Goal: Information Seeking & Learning: Learn about a topic

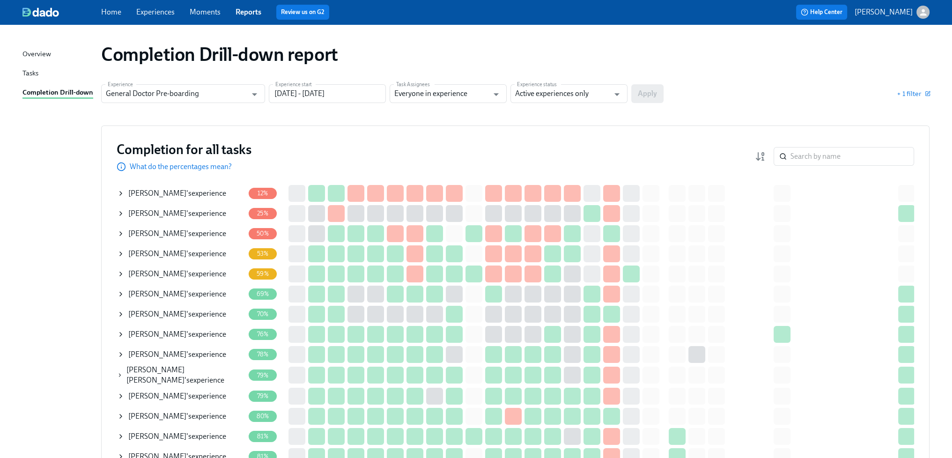
click at [155, 13] on link "Experiences" at bounding box center [155, 11] width 38 height 9
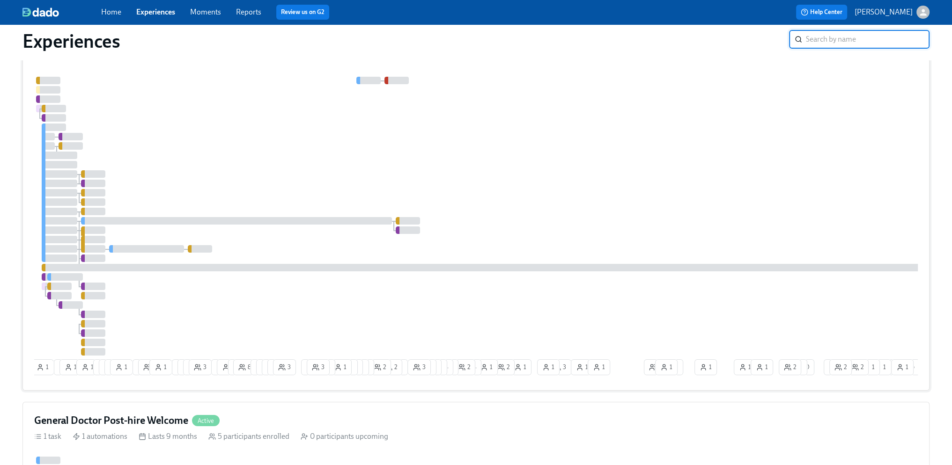
scroll to position [165, 0]
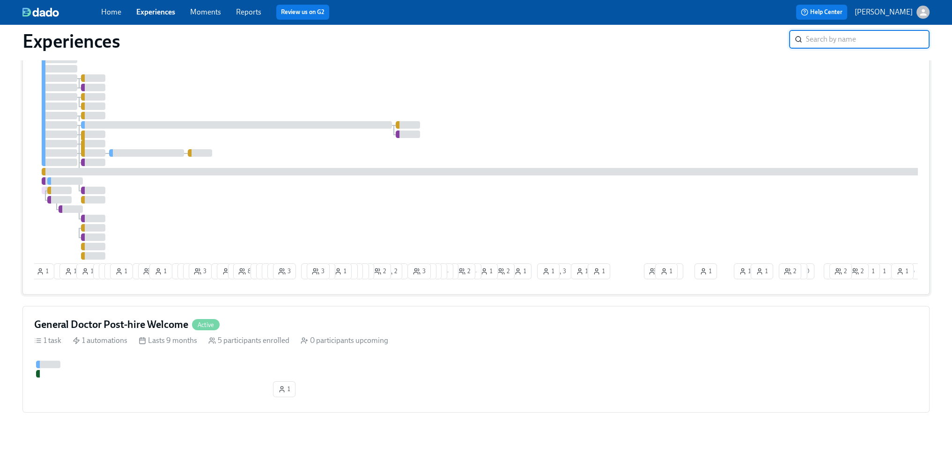
click at [386, 140] on div at bounding box center [565, 120] width 1062 height 279
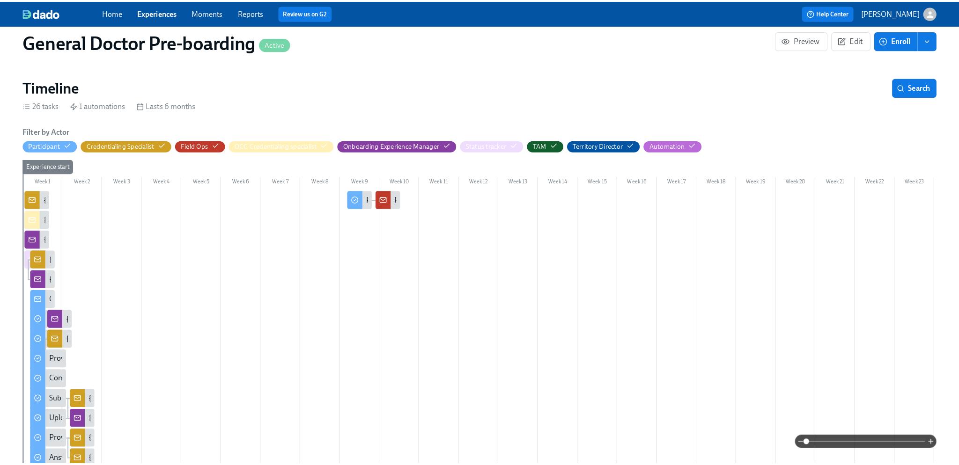
scroll to position [140, 0]
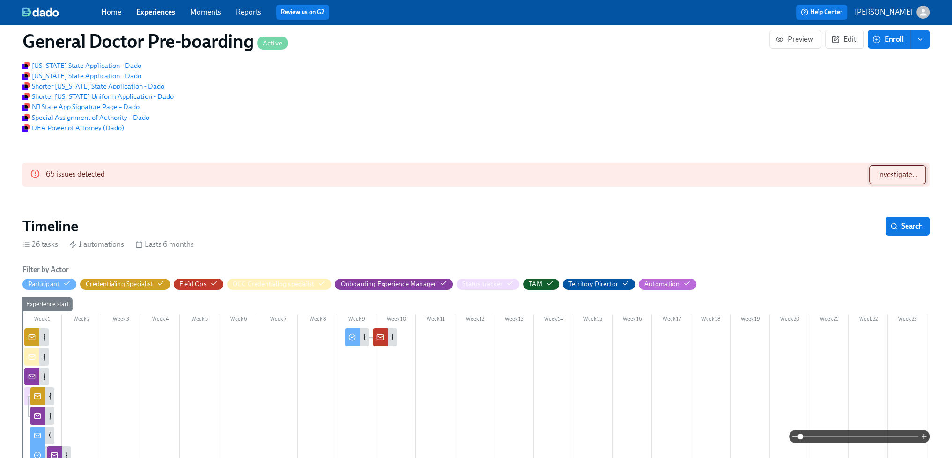
click at [893, 179] on span "Investigate..." at bounding box center [897, 174] width 41 height 9
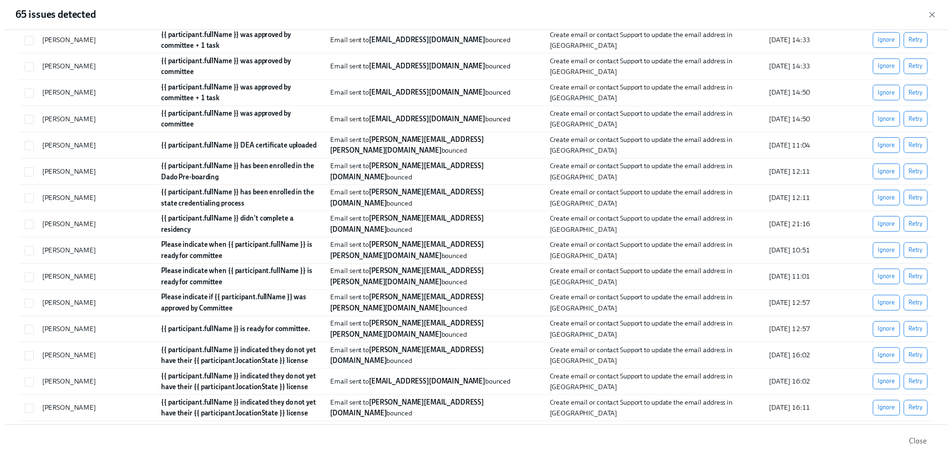
scroll to position [627, 0]
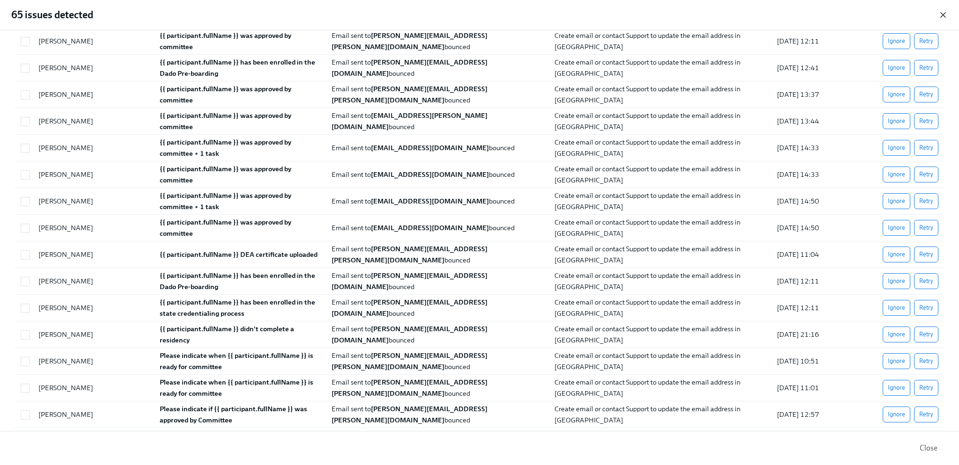
click at [938, 17] on icon "button" at bounding box center [942, 14] width 9 height 9
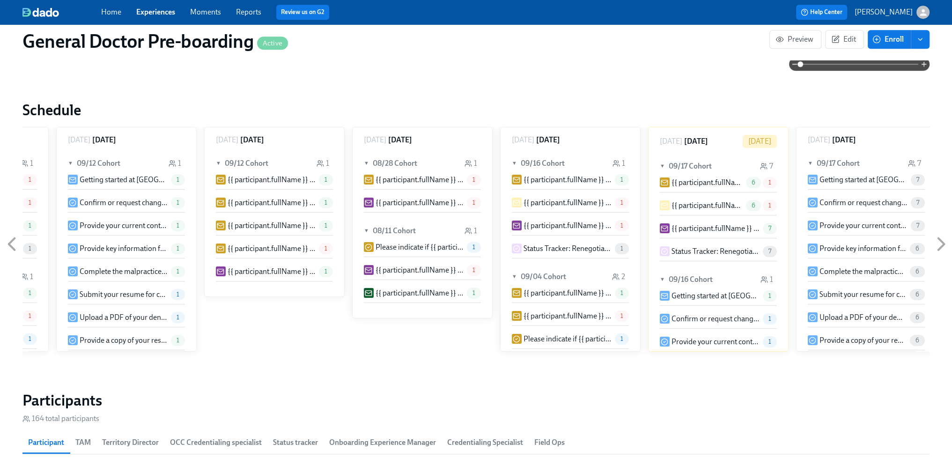
scroll to position [1357, 0]
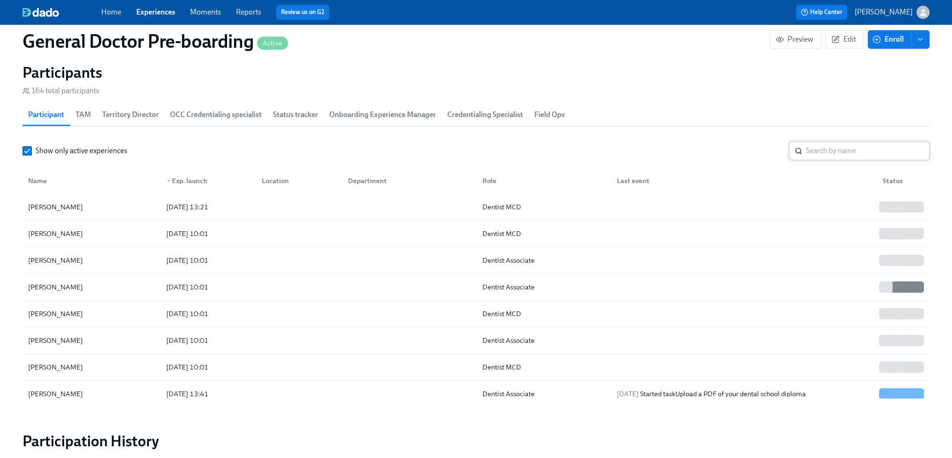
click at [855, 160] on input "search" at bounding box center [867, 150] width 124 height 19
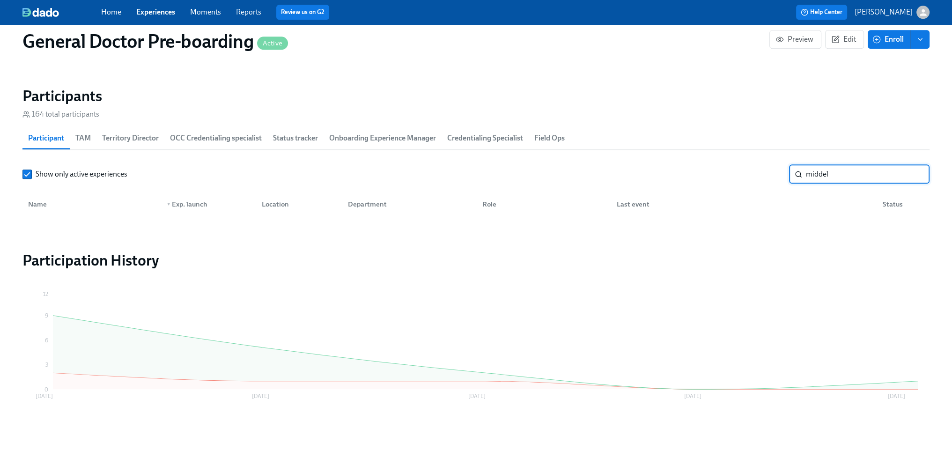
scroll to position [1347, 0]
type input "middel"
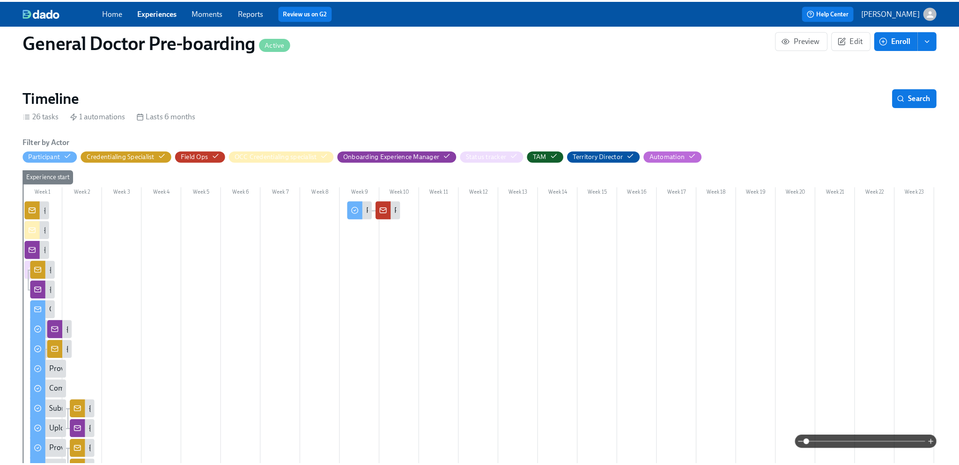
scroll to position [83, 0]
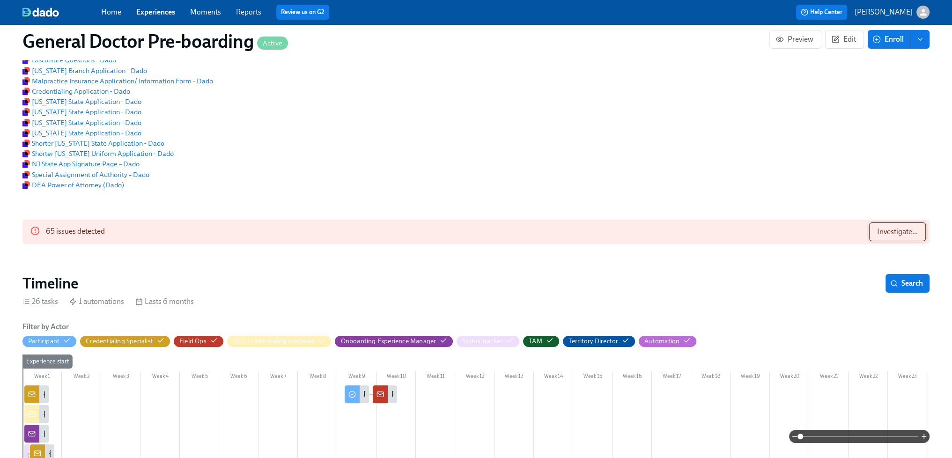
click at [899, 236] on span "Investigate..." at bounding box center [897, 231] width 41 height 9
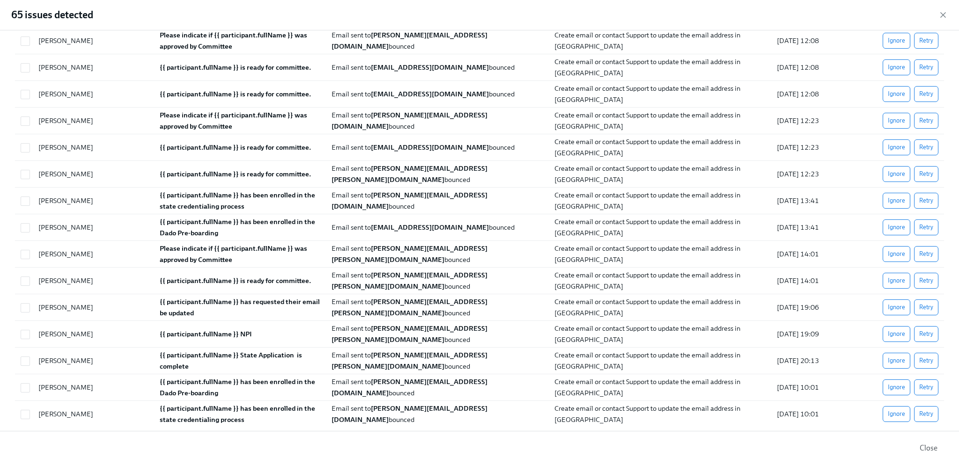
scroll to position [1376, 0]
click at [206, 244] on strong "Please indicate if {{ participant.fullName }} was approved by Committee" at bounding box center [234, 253] width 149 height 20
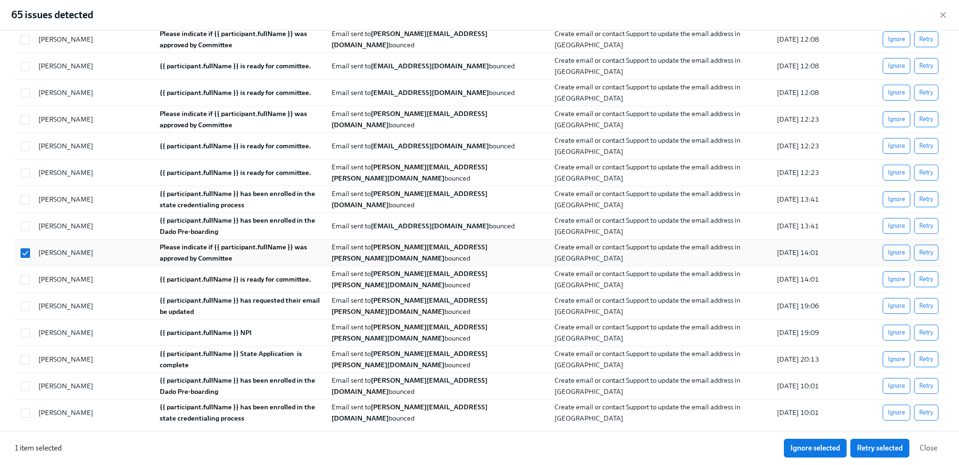
click at [206, 244] on strong "Please indicate if {{ participant.fullName }} was approved by Committee" at bounding box center [234, 253] width 149 height 20
checkbox input "false"
